Goal: Navigation & Orientation: Find specific page/section

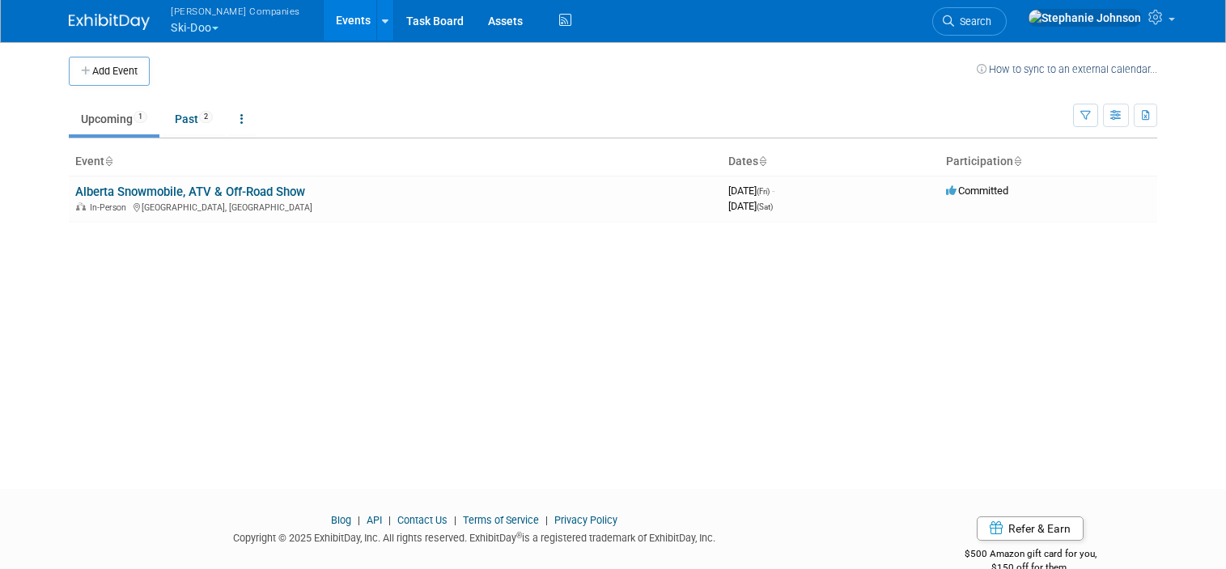
click at [211, 30] on button "Warnert Companies Ski-Doo" at bounding box center [244, 21] width 151 height 42
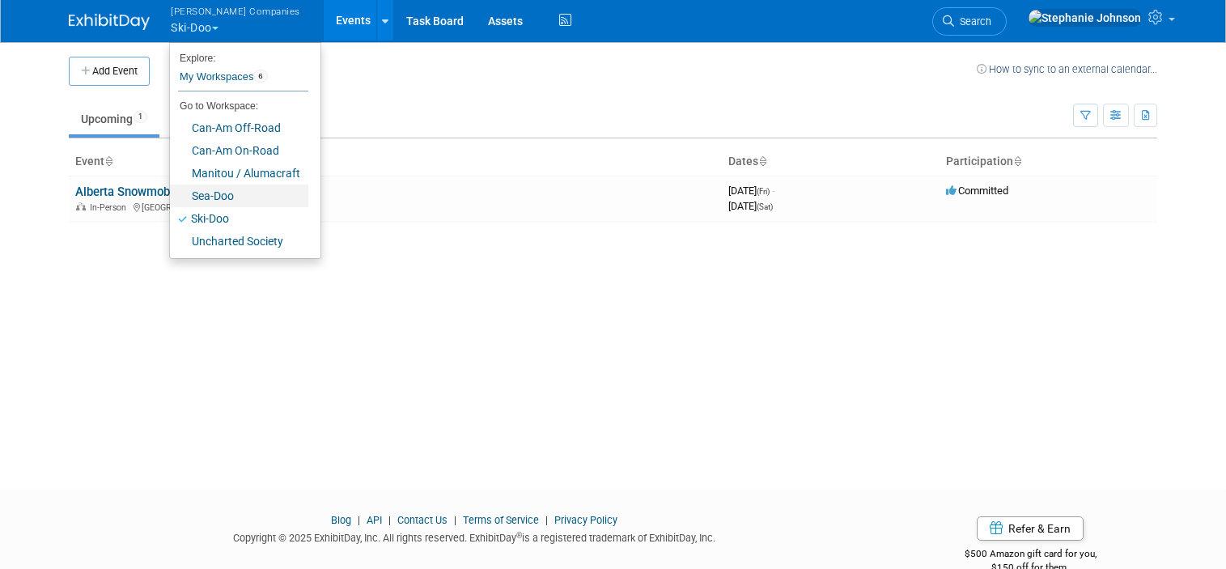
click at [217, 193] on link "Sea-Doo" at bounding box center [239, 195] width 138 height 23
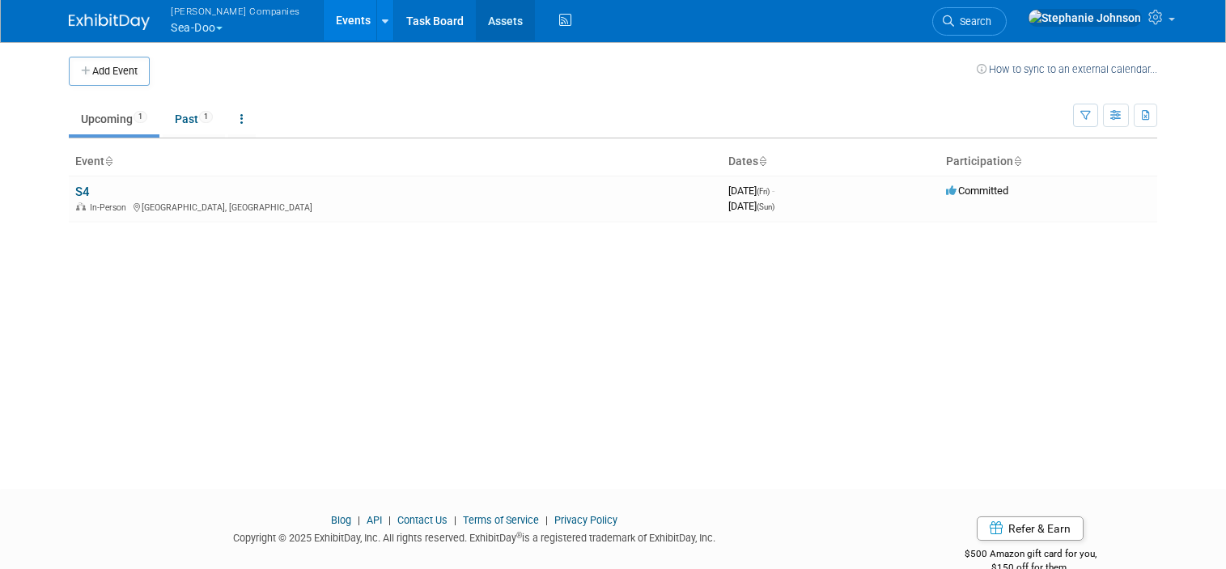
click at [476, 18] on link "Assets" at bounding box center [505, 20] width 59 height 40
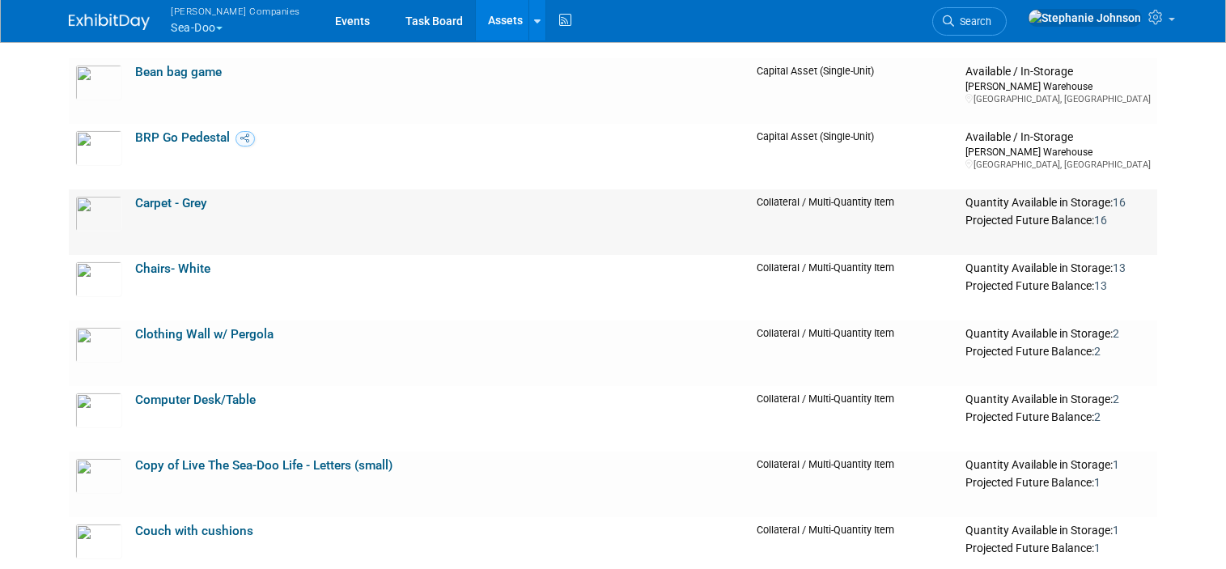
scroll to position [368, 0]
